Goal: Transaction & Acquisition: Book appointment/travel/reservation

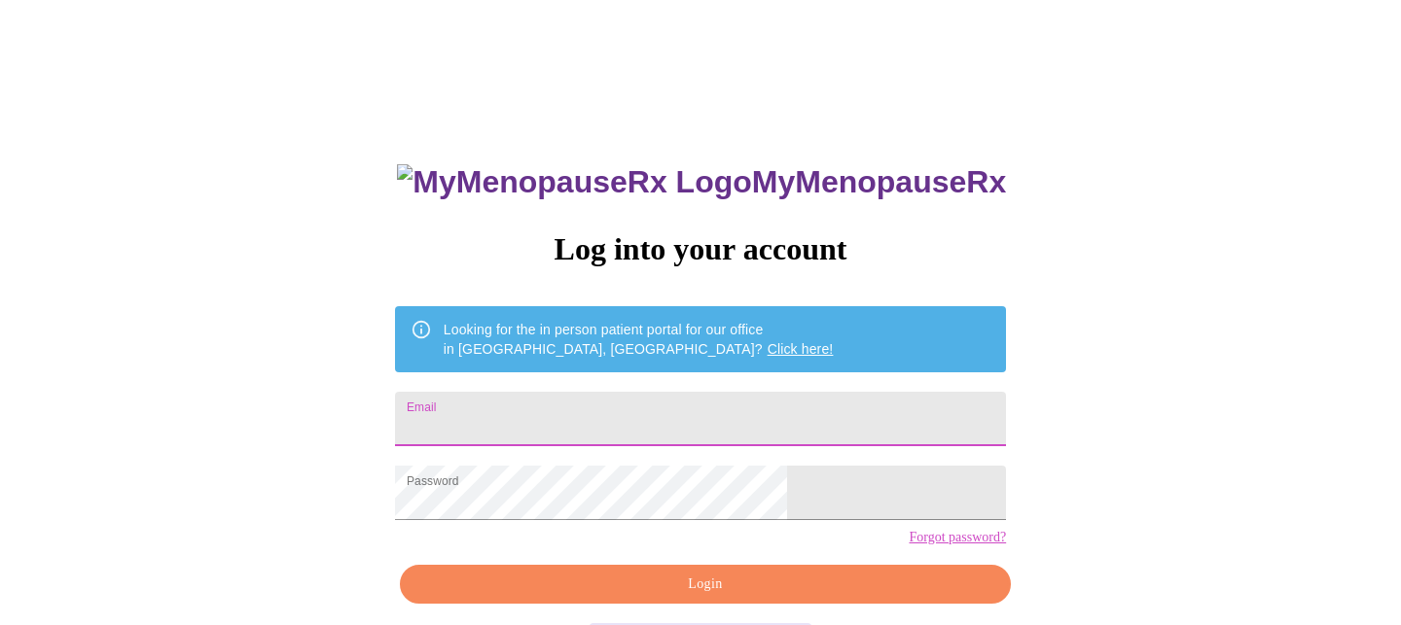
click at [643, 416] on input "Email" at bounding box center [700, 419] width 611 height 54
type input "k19turner@gmail.com"
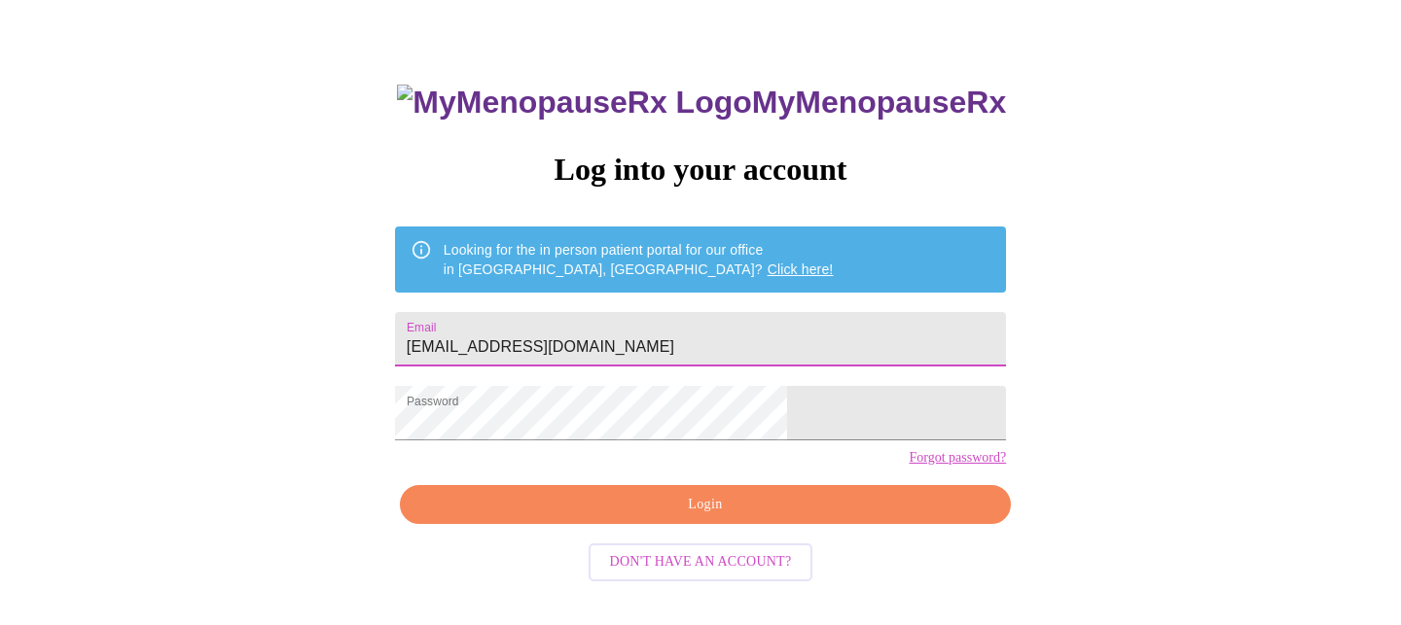
click at [622, 517] on span "Login" at bounding box center [705, 505] width 566 height 24
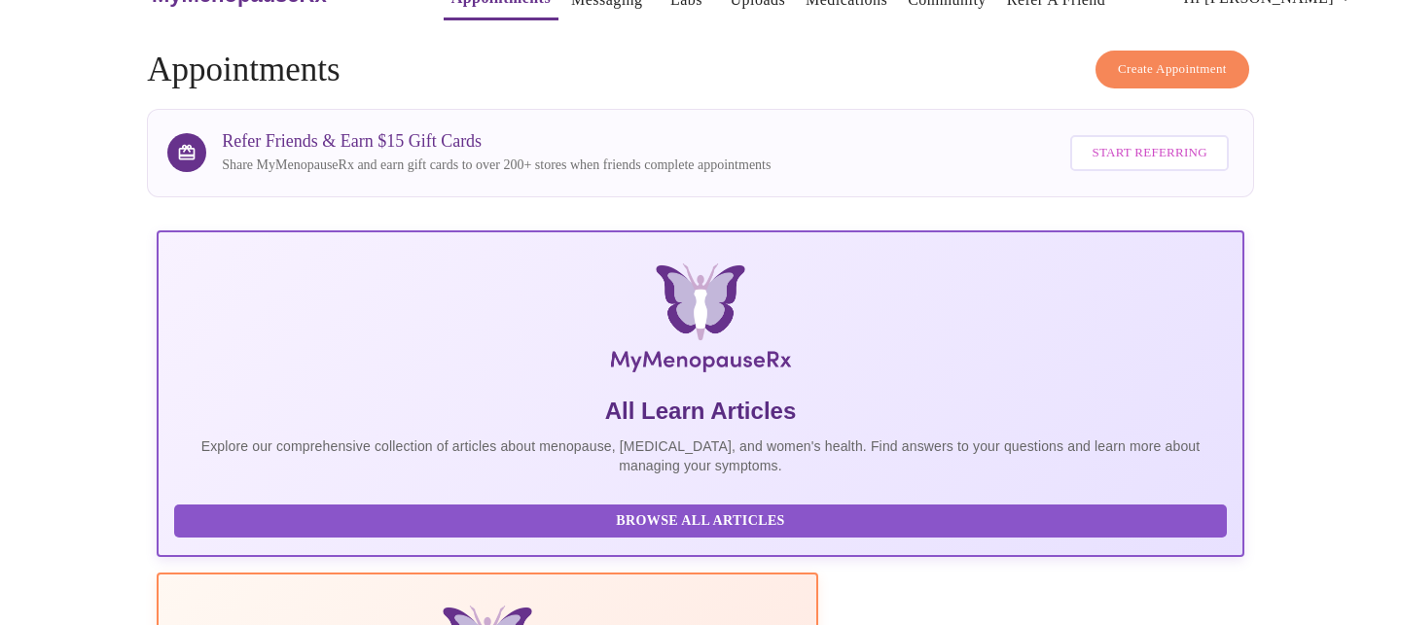
scroll to position [80, 0]
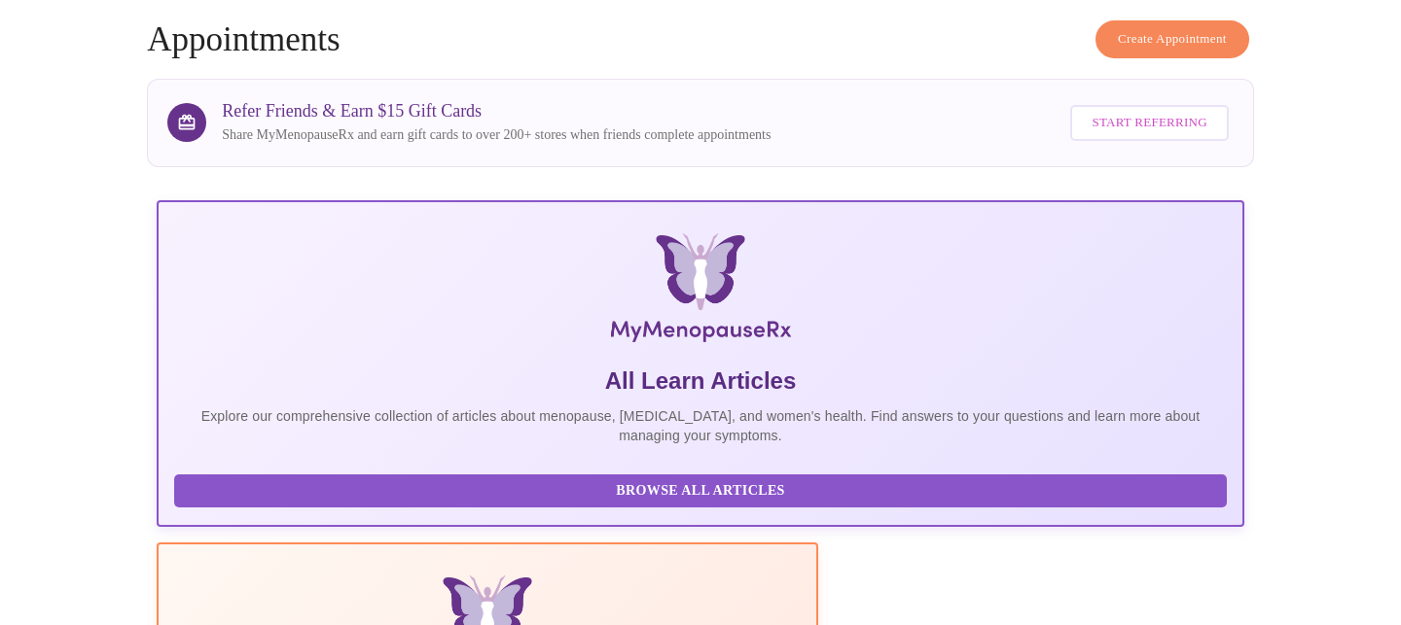
click at [1119, 32] on span "Create Appointment" at bounding box center [1172, 39] width 109 height 22
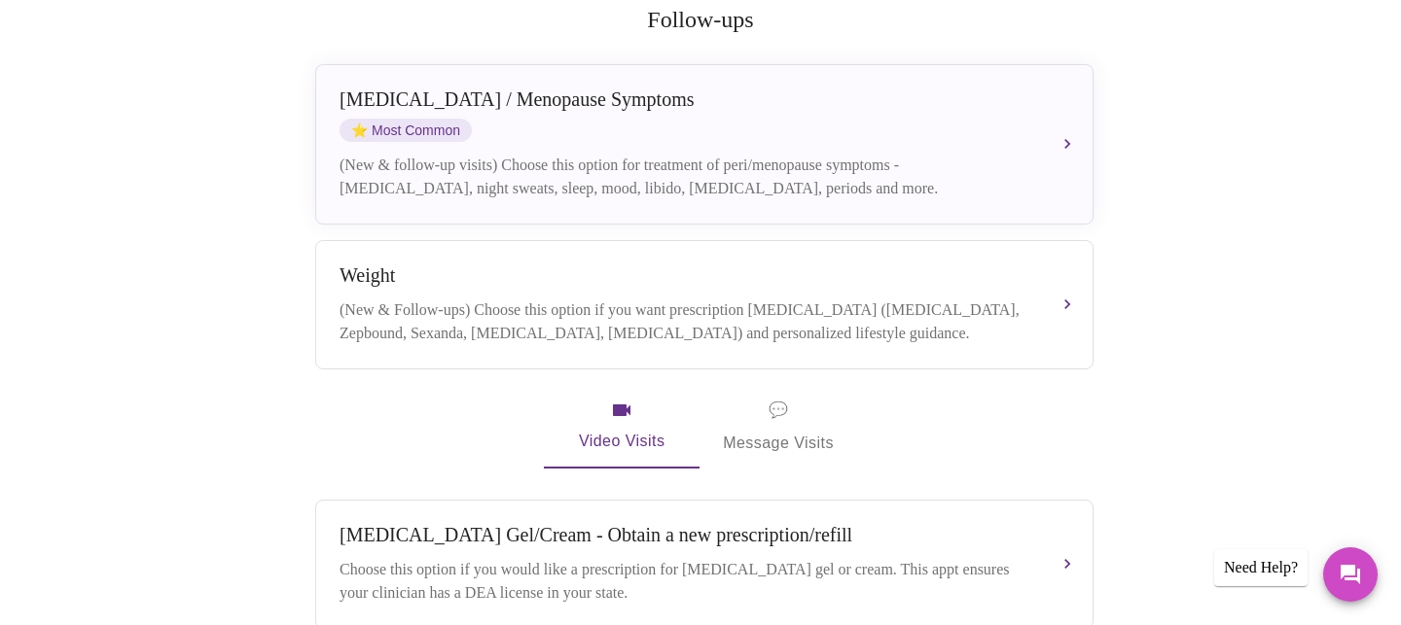
scroll to position [382, 0]
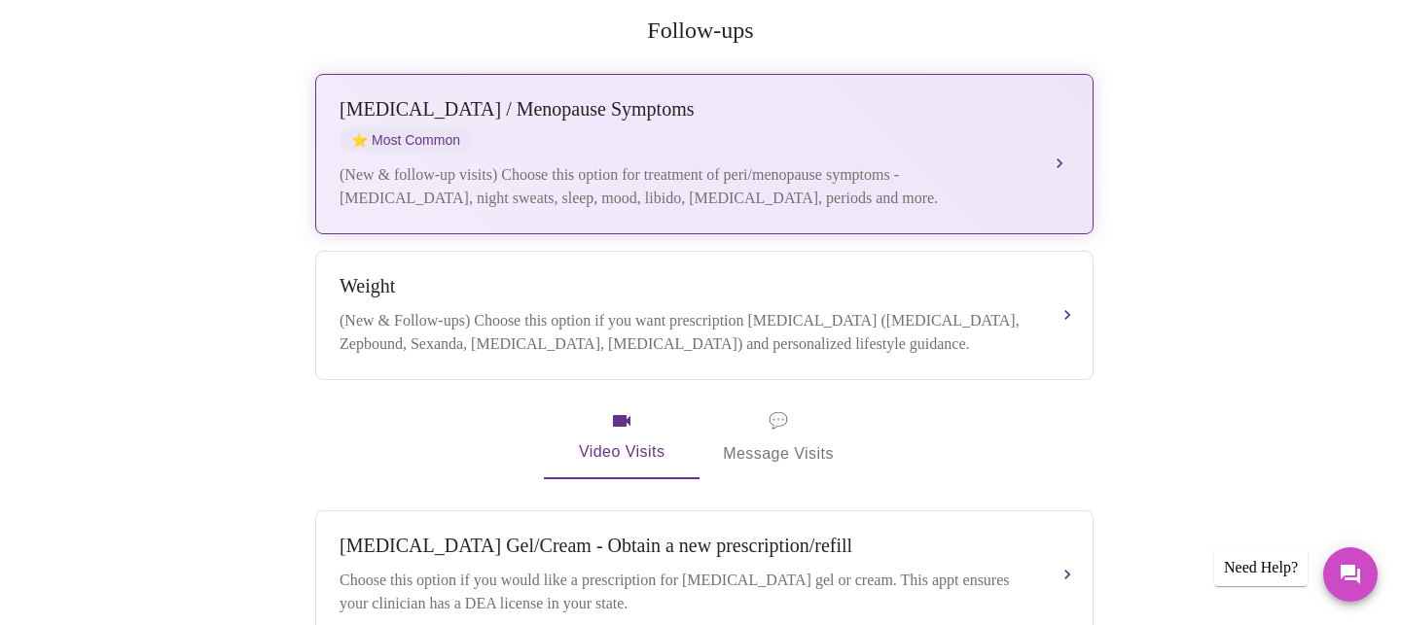
click at [904, 119] on div "Perimenopause / Menopause Symptoms ⭐ Most Common" at bounding box center [684, 124] width 691 height 53
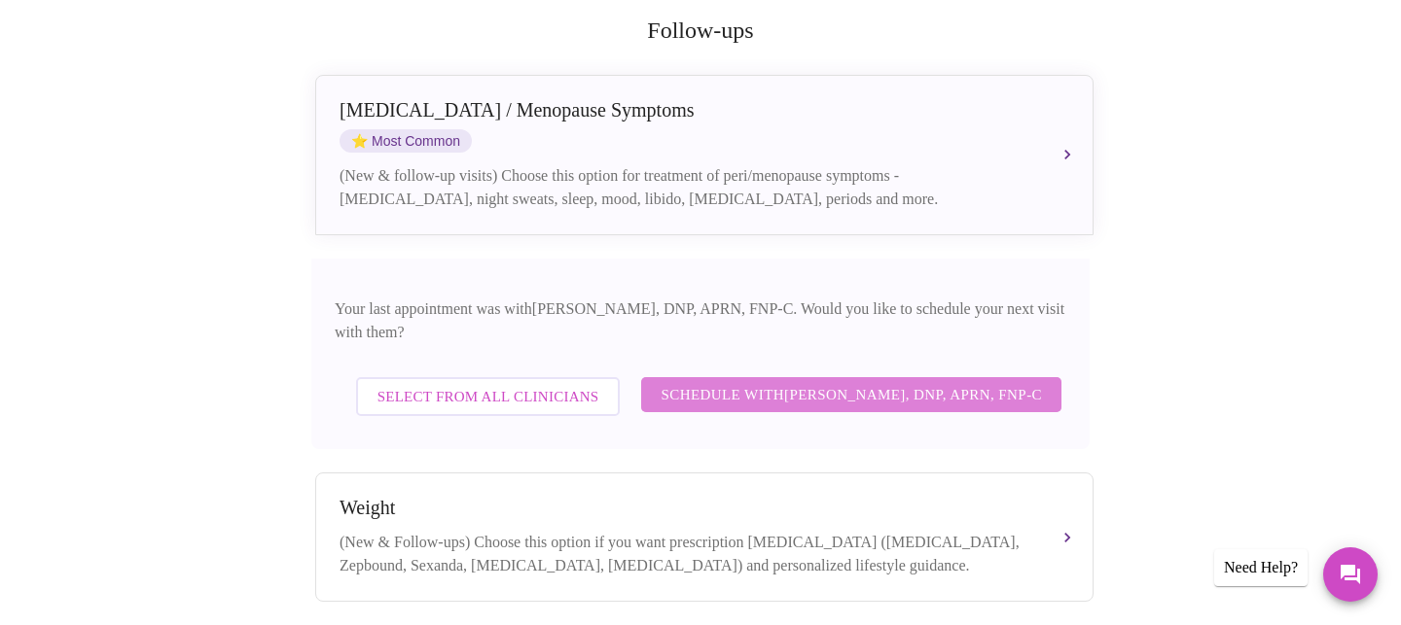
click at [944, 382] on span "Schedule with Jillian Montefusco, DNP, APRN, FNP-C" at bounding box center [850, 394] width 381 height 25
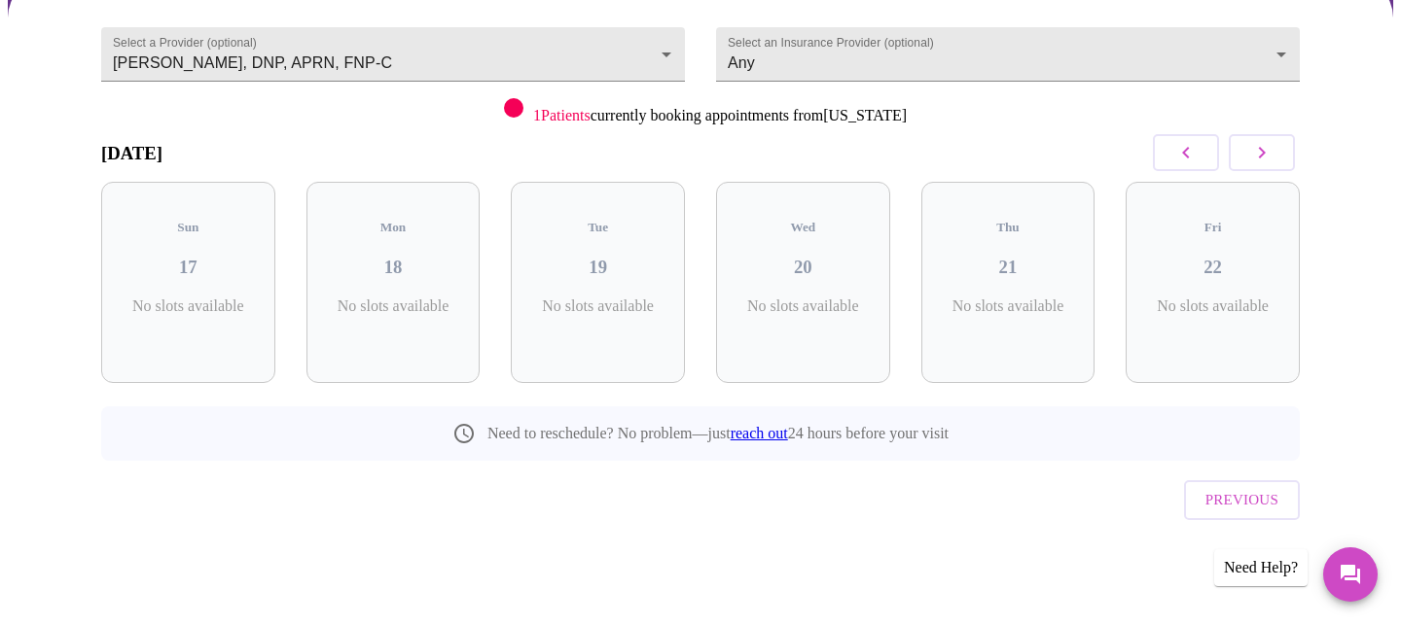
scroll to position [139, 0]
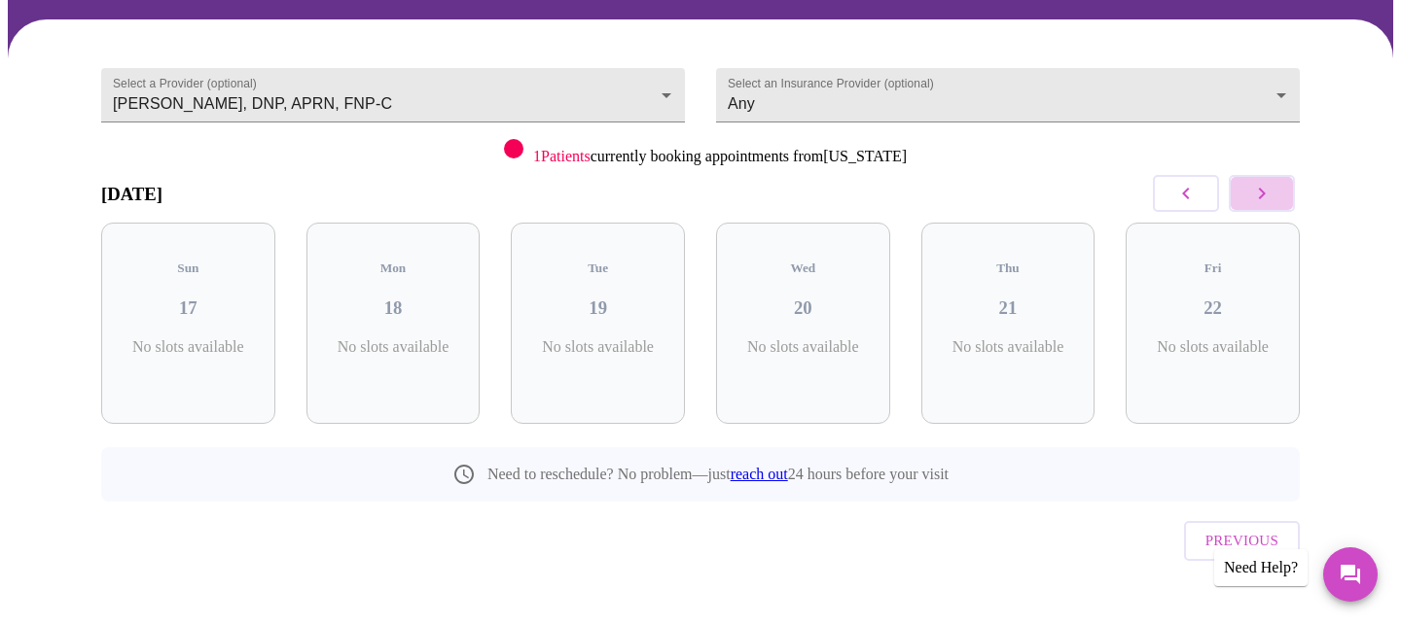
click at [1265, 198] on icon "button" at bounding box center [1261, 193] width 23 height 23
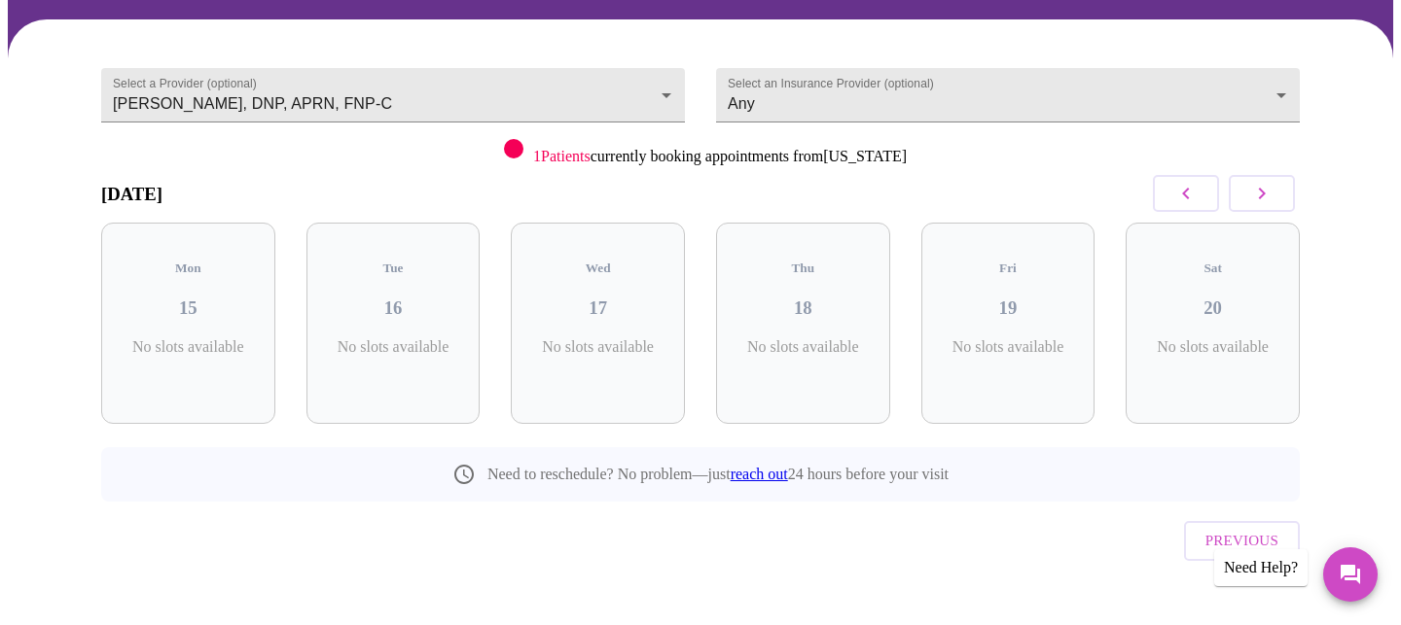
click at [1265, 198] on icon "button" at bounding box center [1261, 193] width 23 height 23
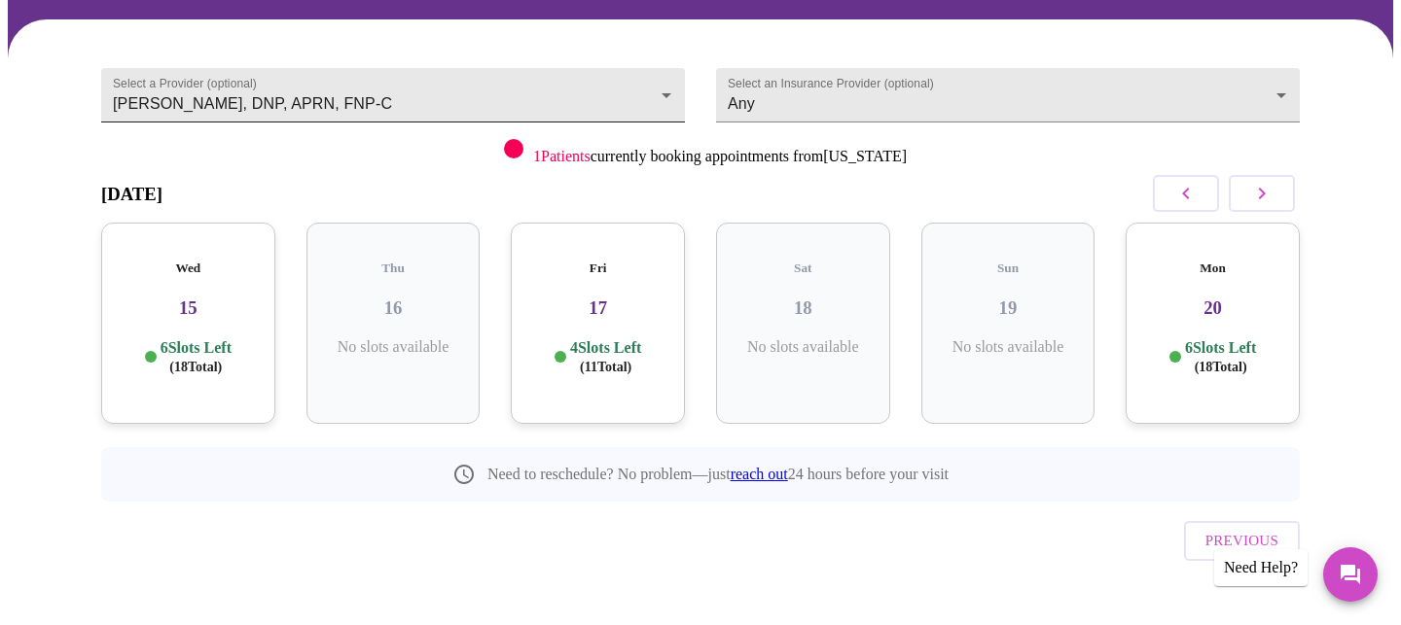
click at [657, 90] on body "MyMenopauseRx Appointments Messaging Labs Uploads Medications Community Refer a…" at bounding box center [700, 264] width 1385 height 790
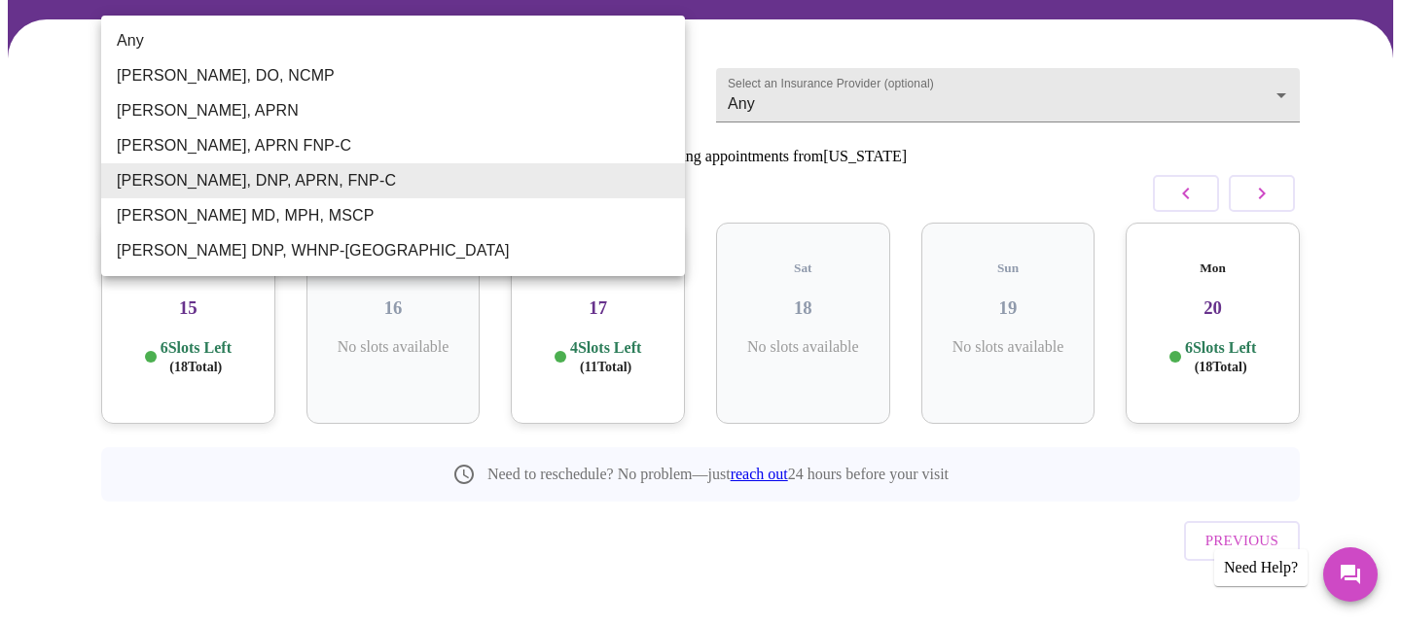
click at [585, 82] on li "Barbra S Hanna, DO, NCMP" at bounding box center [393, 75] width 584 height 35
type input "Barbra S Hanna, DO, NCMP"
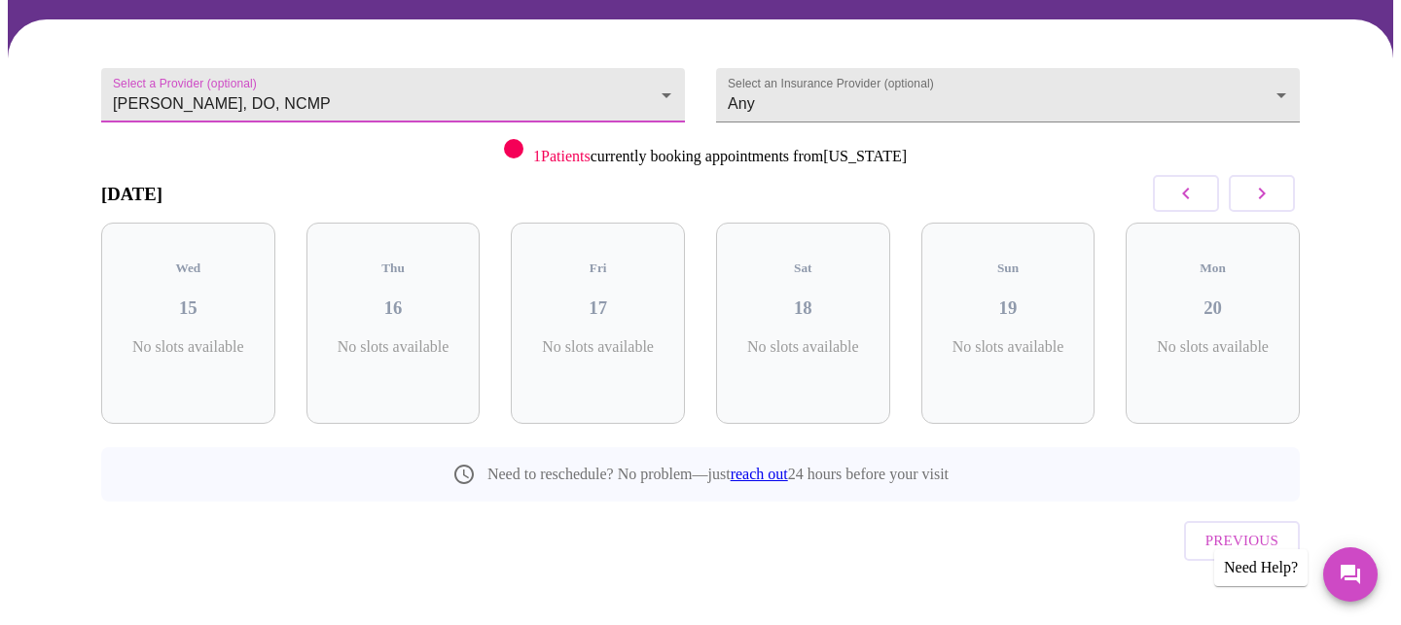
click at [1179, 198] on icon "button" at bounding box center [1185, 193] width 23 height 23
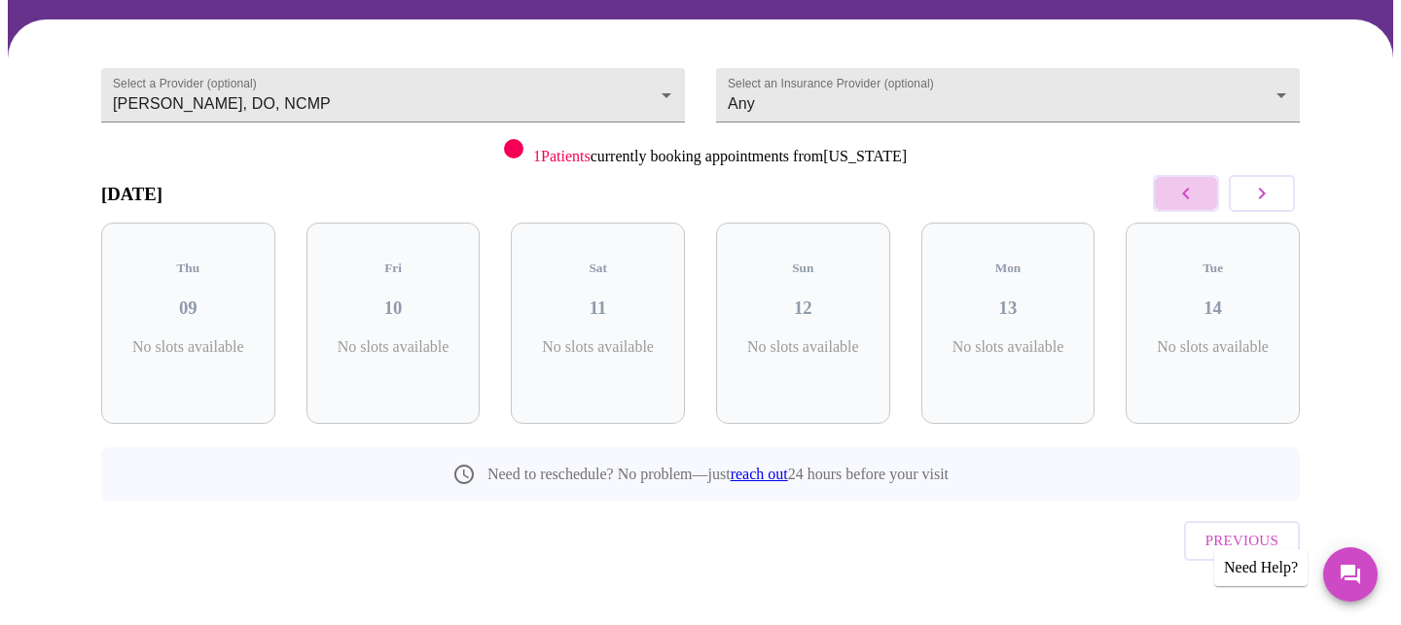
click at [1179, 198] on icon "button" at bounding box center [1185, 193] width 23 height 23
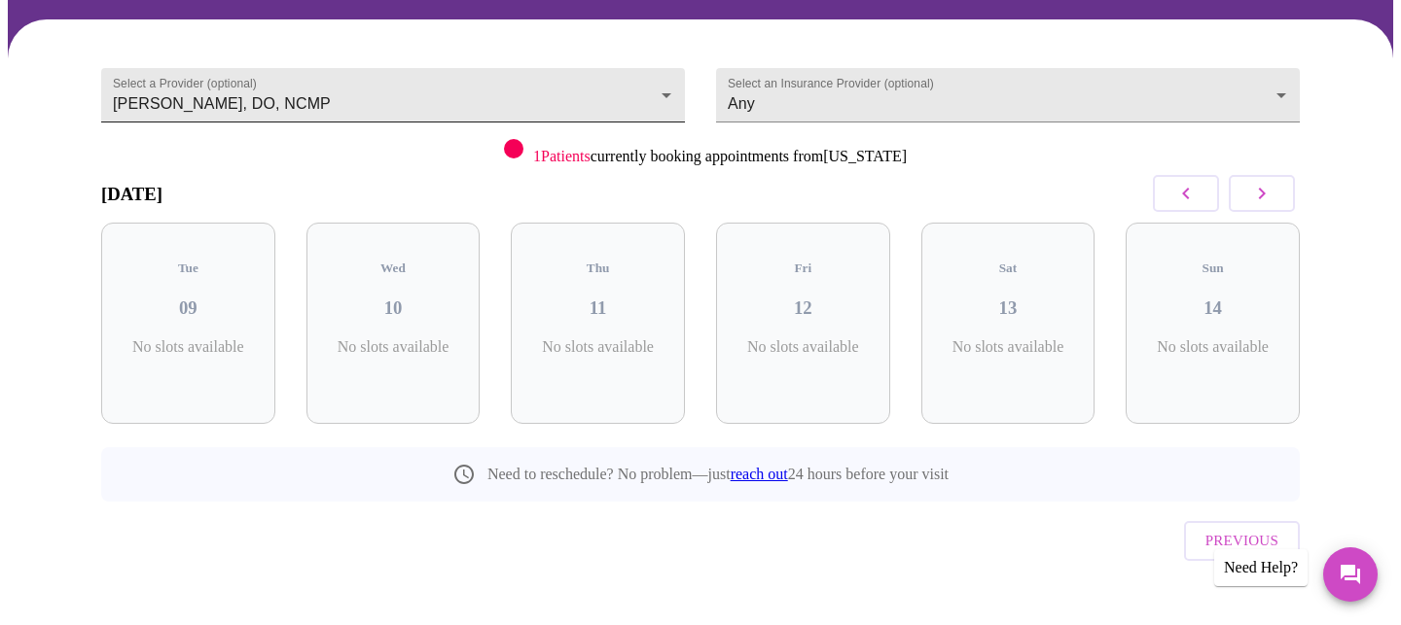
click at [597, 100] on body "MyMenopauseRx Appointments Messaging Labs Uploads Medications Community Refer a…" at bounding box center [700, 264] width 1385 height 790
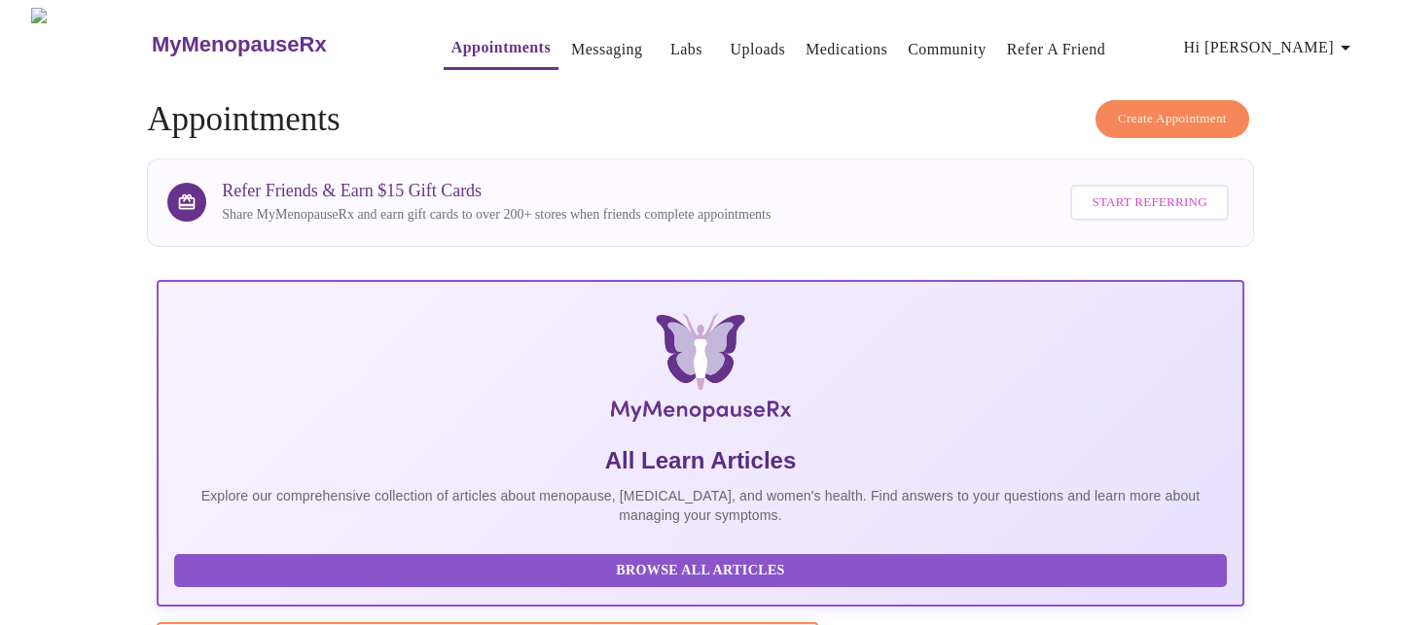
click at [571, 47] on link "Messaging" at bounding box center [606, 49] width 71 height 27
